Goal: Information Seeking & Learning: Understand process/instructions

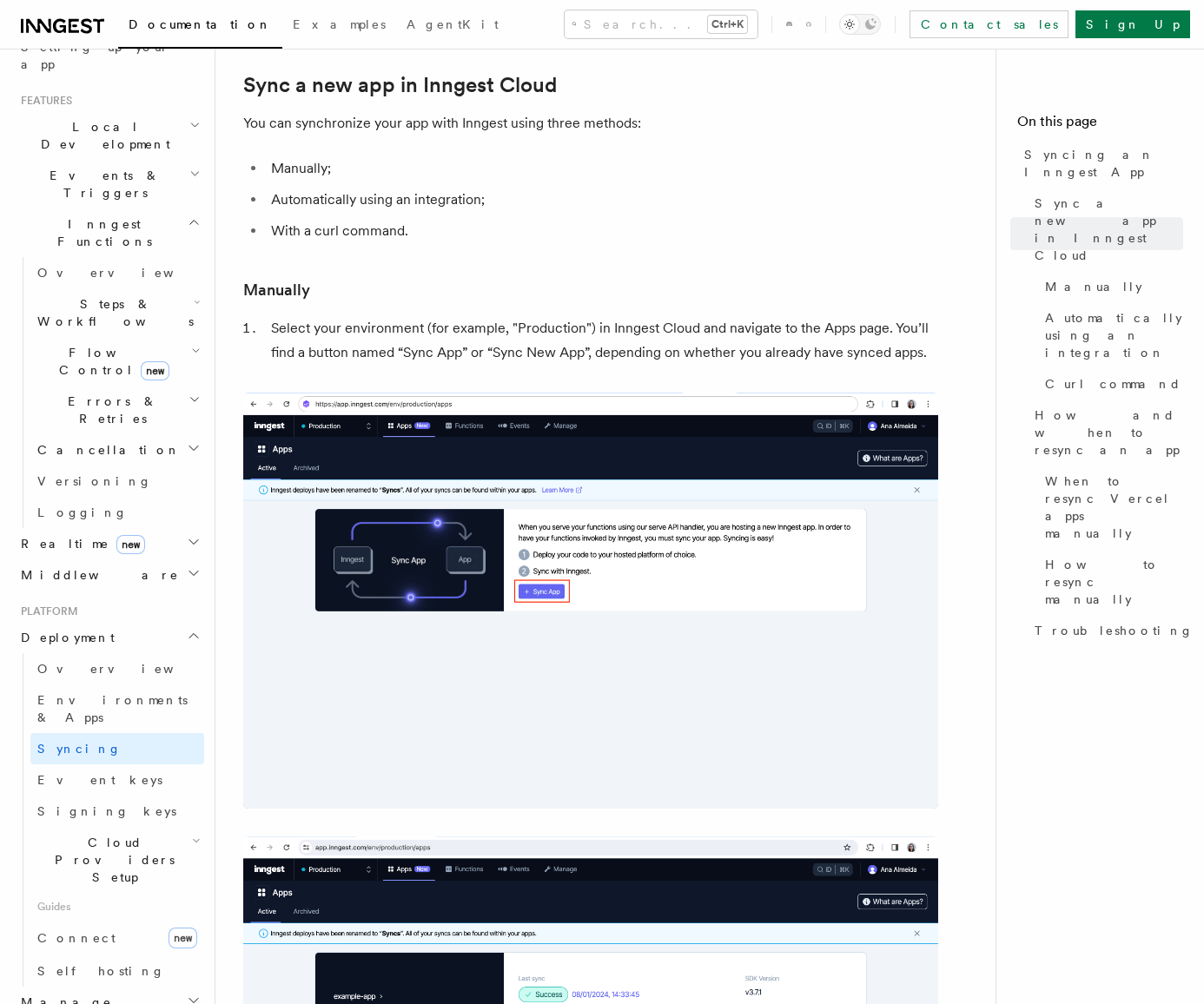
scroll to position [174, 0]
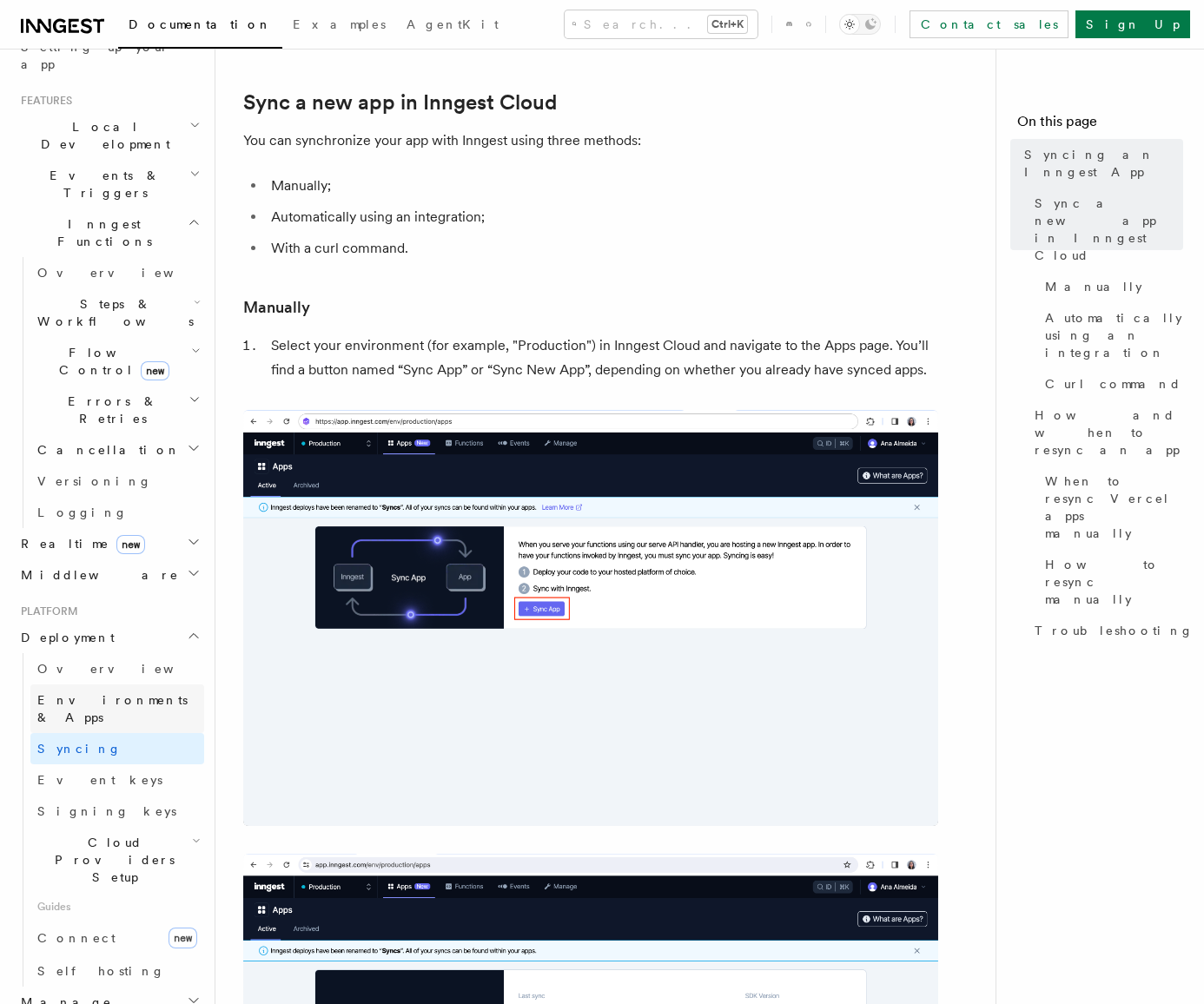
click at [81, 693] on span "Environments & Apps" at bounding box center [112, 709] width 150 height 32
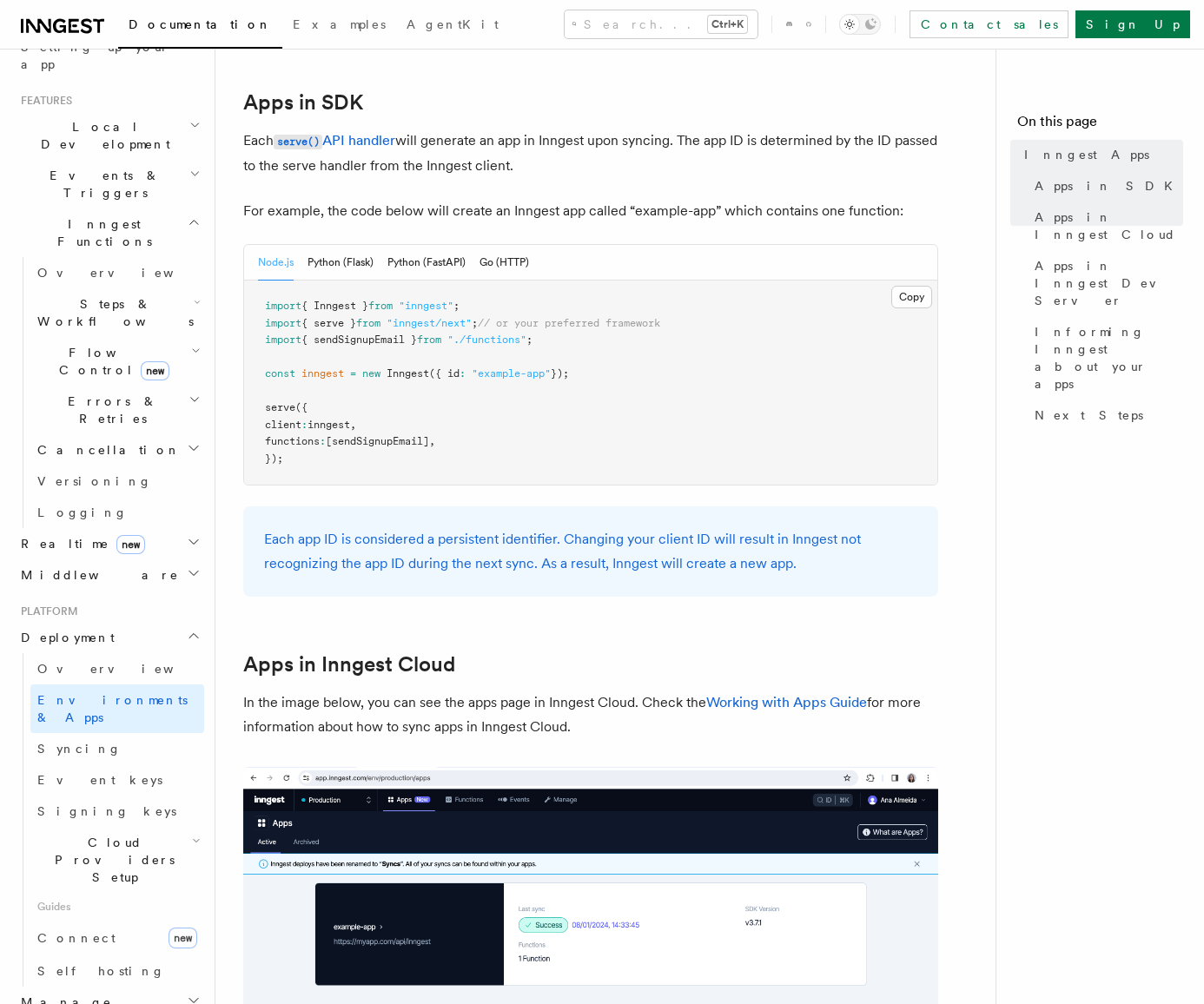
scroll to position [868, 0]
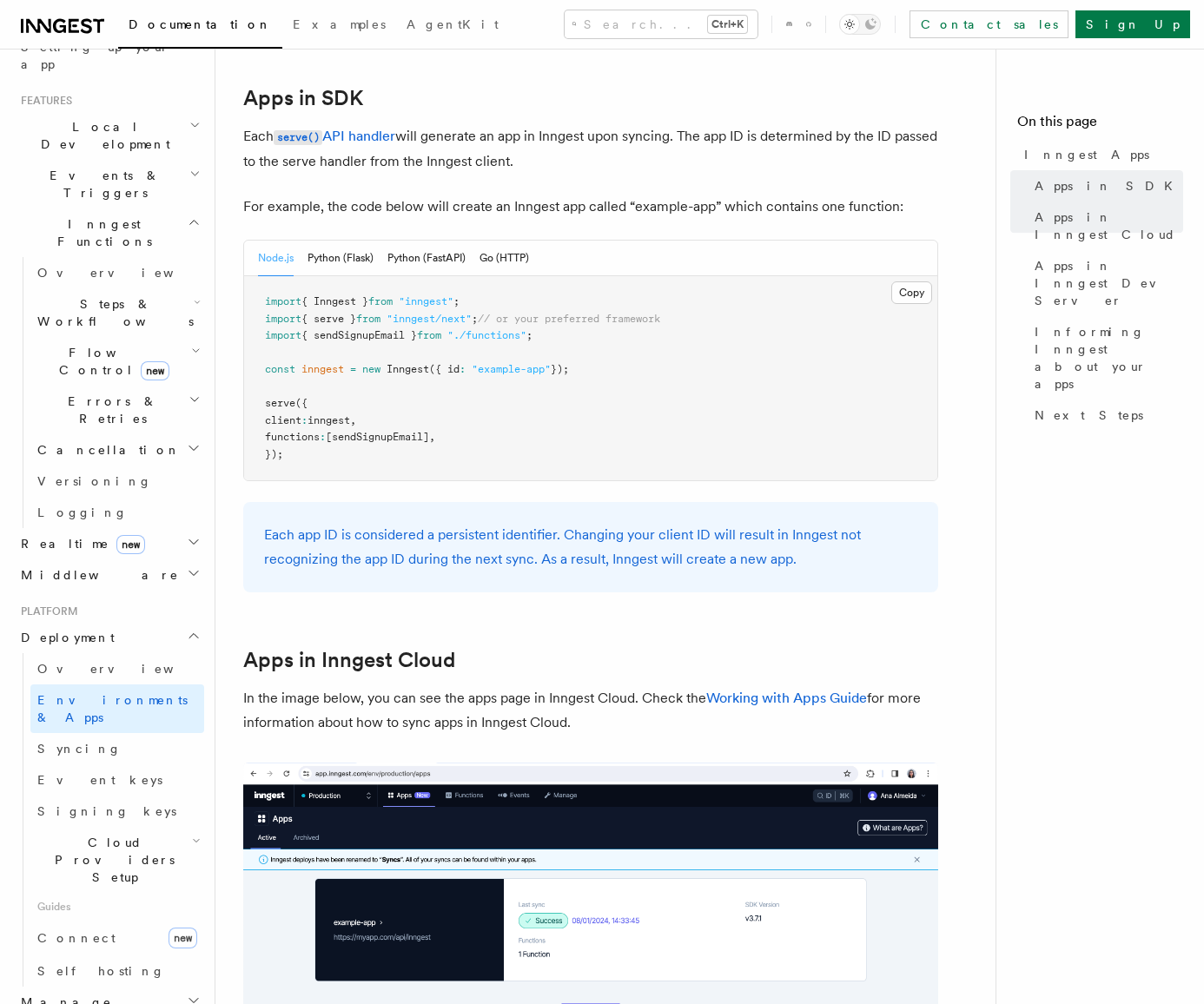
click at [102, 834] on span "Cloud Providers Setup" at bounding box center [111, 860] width 161 height 53
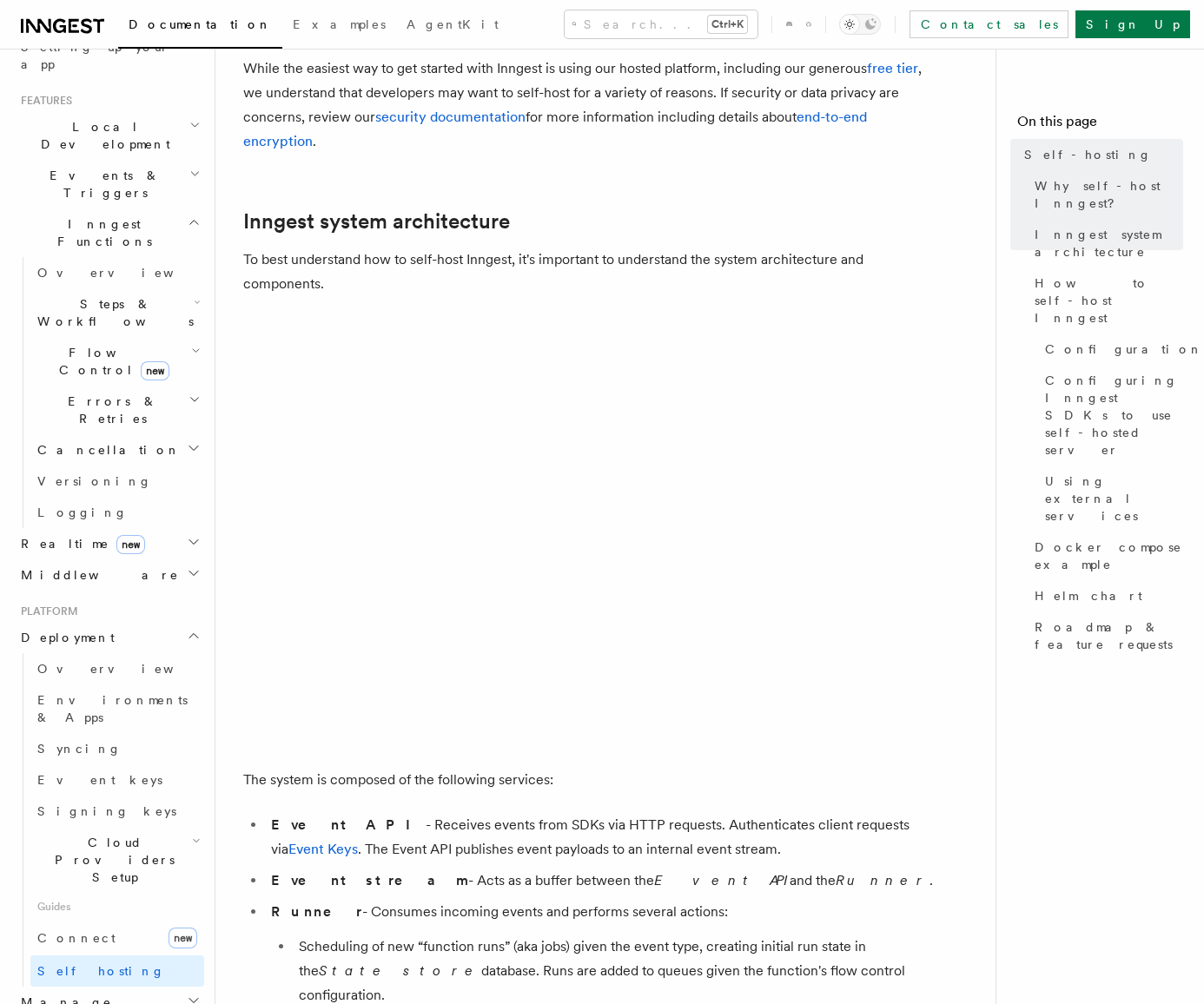
scroll to position [348, 0]
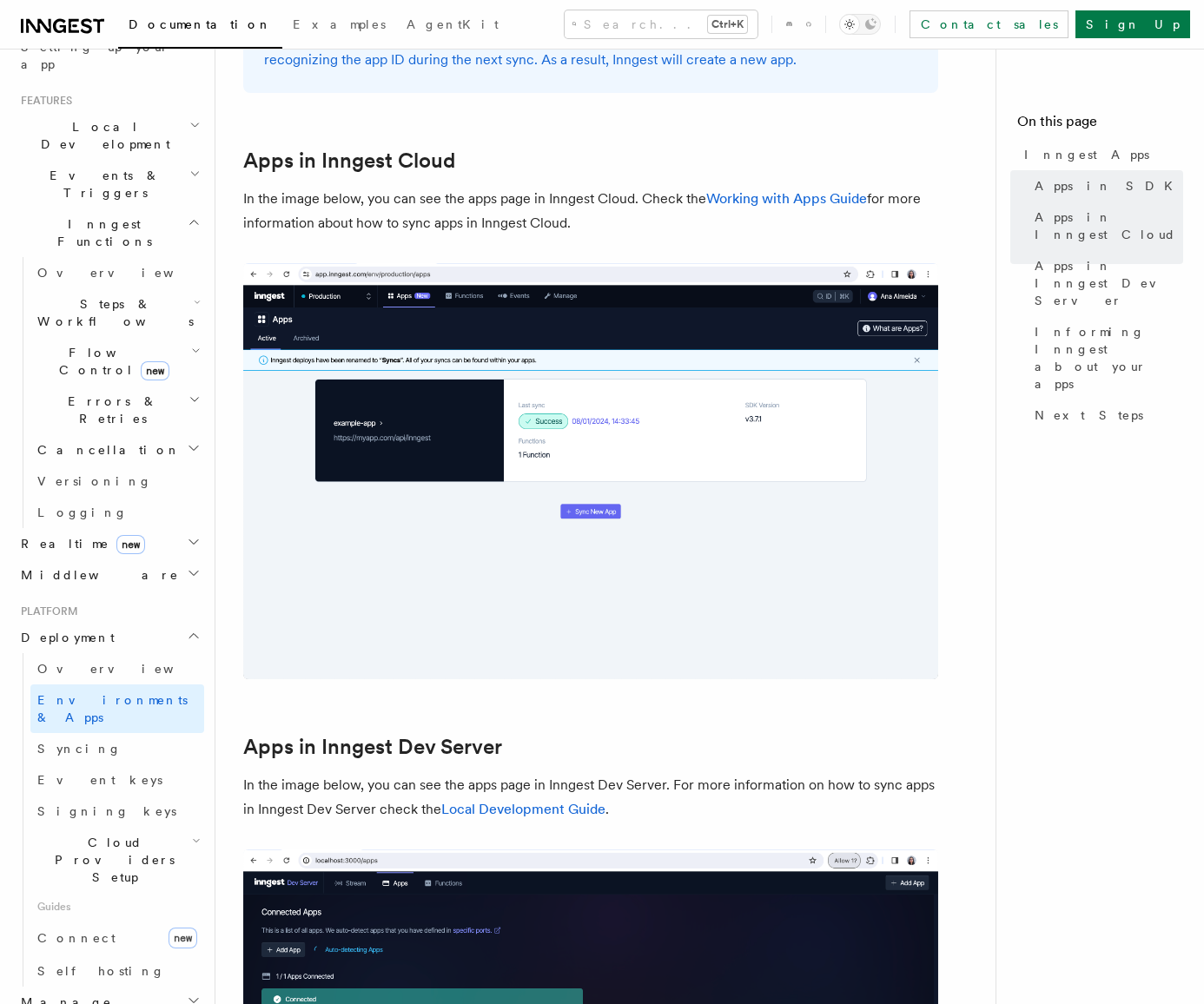
scroll to position [174, 0]
